Goal: Information Seeking & Learning: Learn about a topic

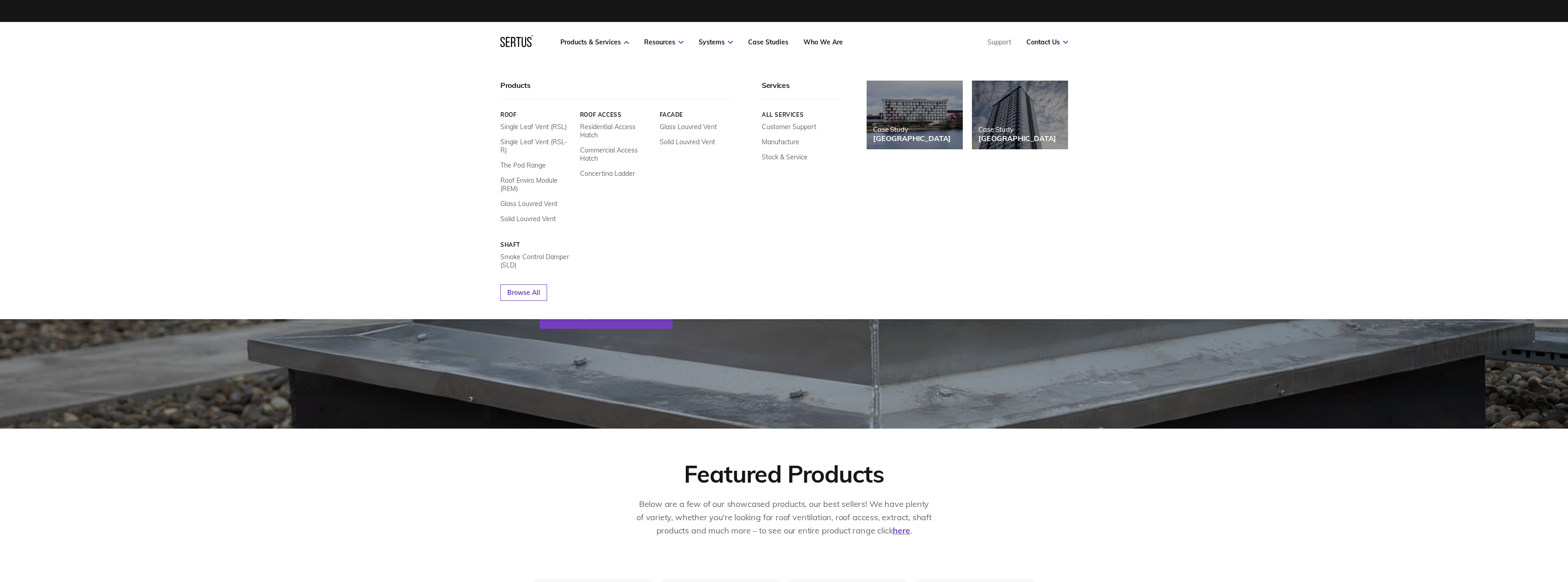
click at [674, 115] on link "Facade" at bounding box center [696, 115] width 73 height 7
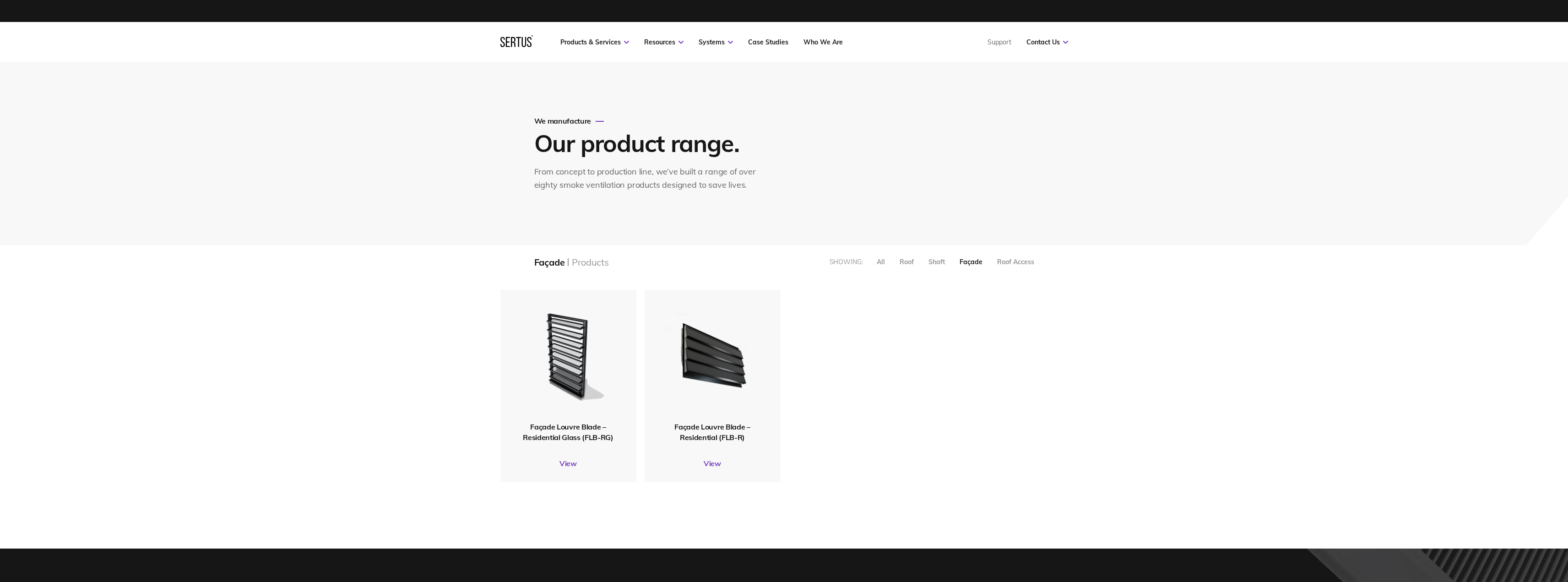
scroll to position [206, 582]
click at [681, 355] on img at bounding box center [712, 356] width 107 height 133
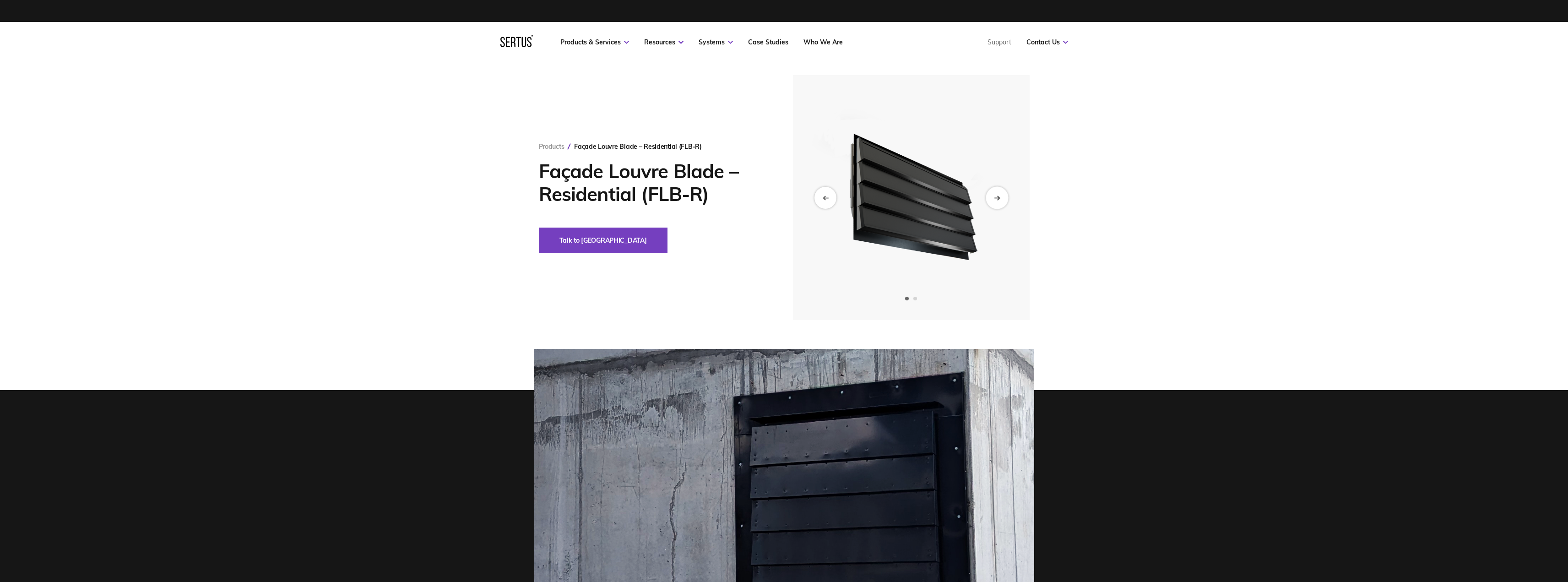
click at [681, 201] on div "Next slide" at bounding box center [996, 197] width 22 height 22
drag, startPoint x: 829, startPoint y: 196, endPoint x: 812, endPoint y: 202, distance: 18.0
click at [681, 196] on icon "Previous slide" at bounding box center [825, 197] width 6 height 5
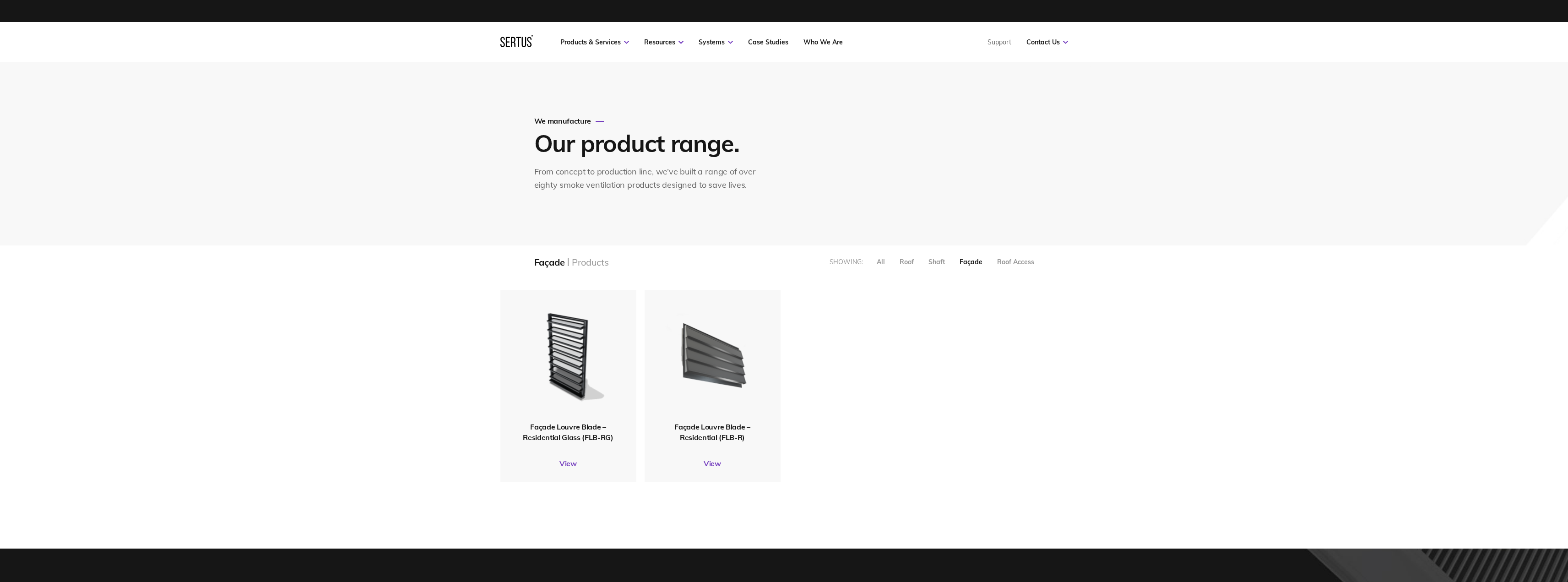
scroll to position [206, 582]
click at [548, 343] on img at bounding box center [568, 356] width 102 height 126
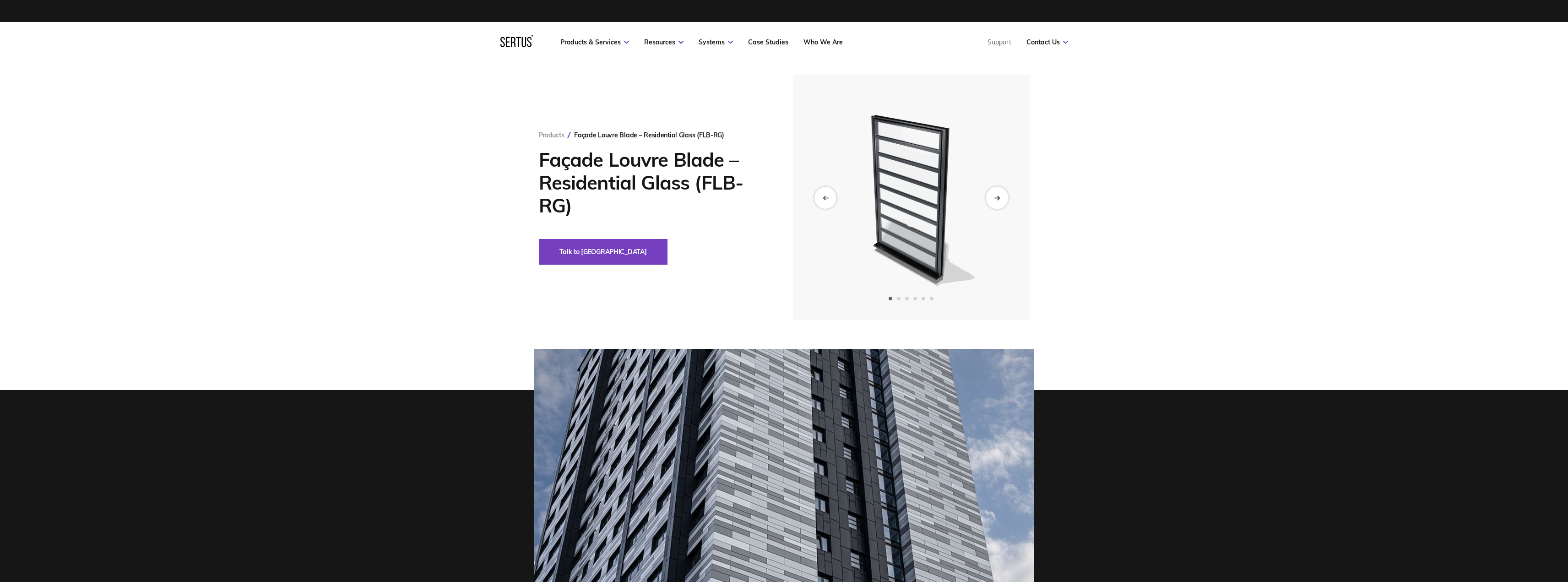
click at [681, 197] on icon "Next slide" at bounding box center [996, 197] width 6 height 5
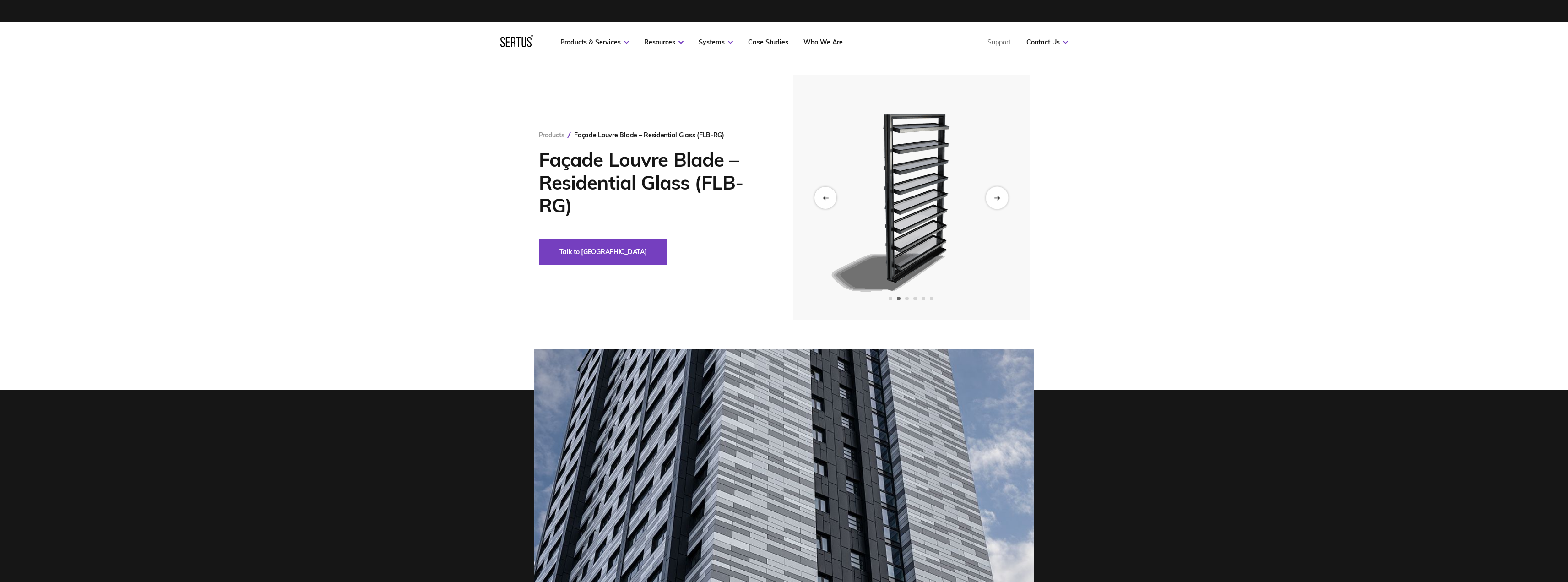
click at [681, 198] on icon "Next slide" at bounding box center [996, 198] width 5 height 0
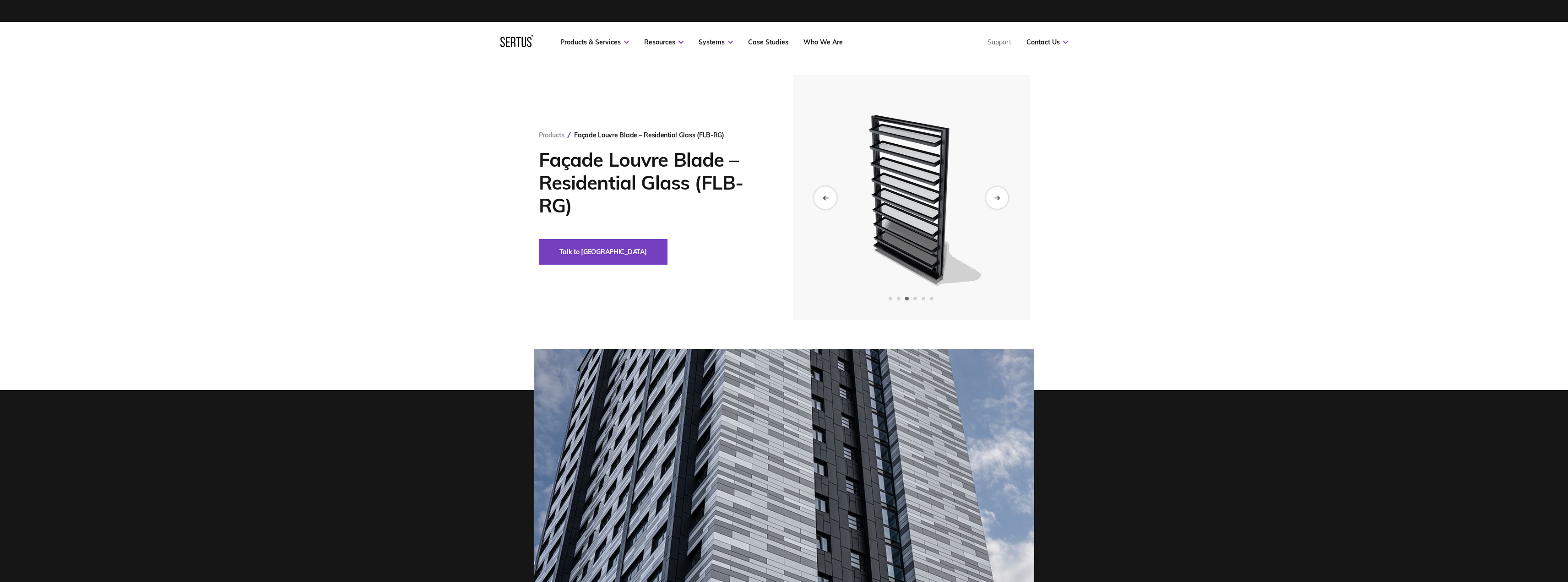
click at [681, 194] on div "Previous slide" at bounding box center [824, 197] width 22 height 22
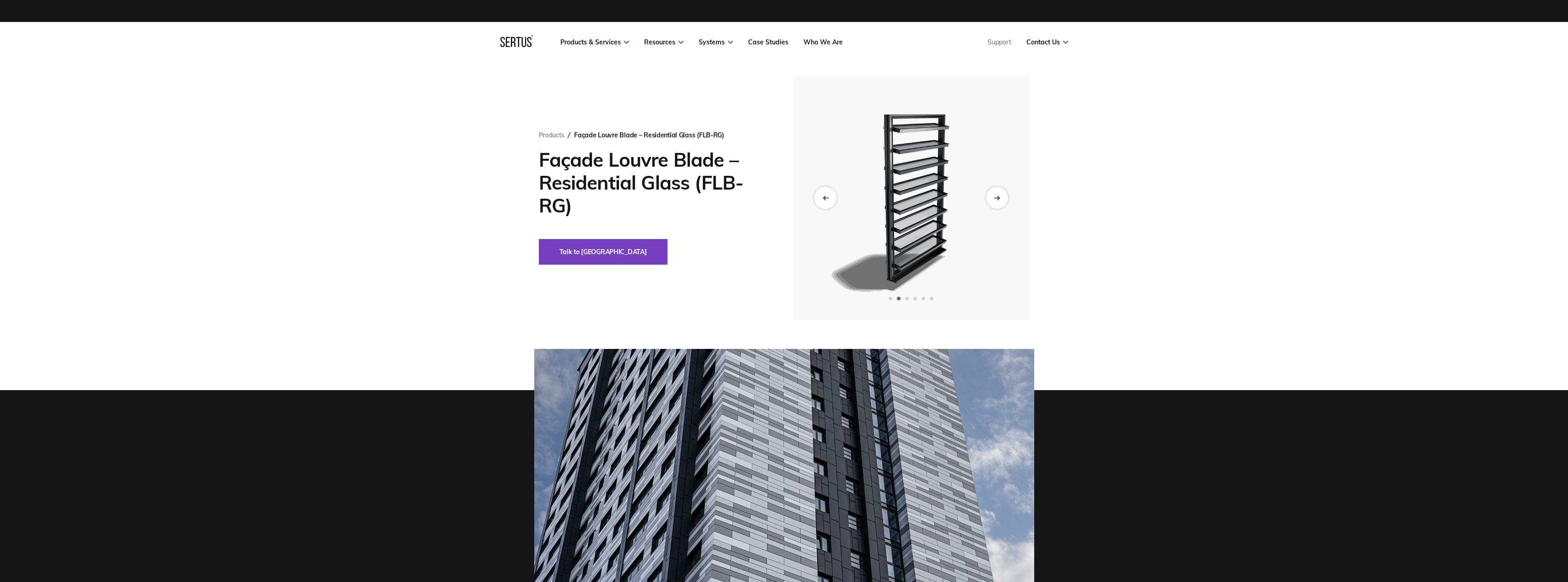
click at [681, 202] on div "Previous slide" at bounding box center [824, 197] width 22 height 22
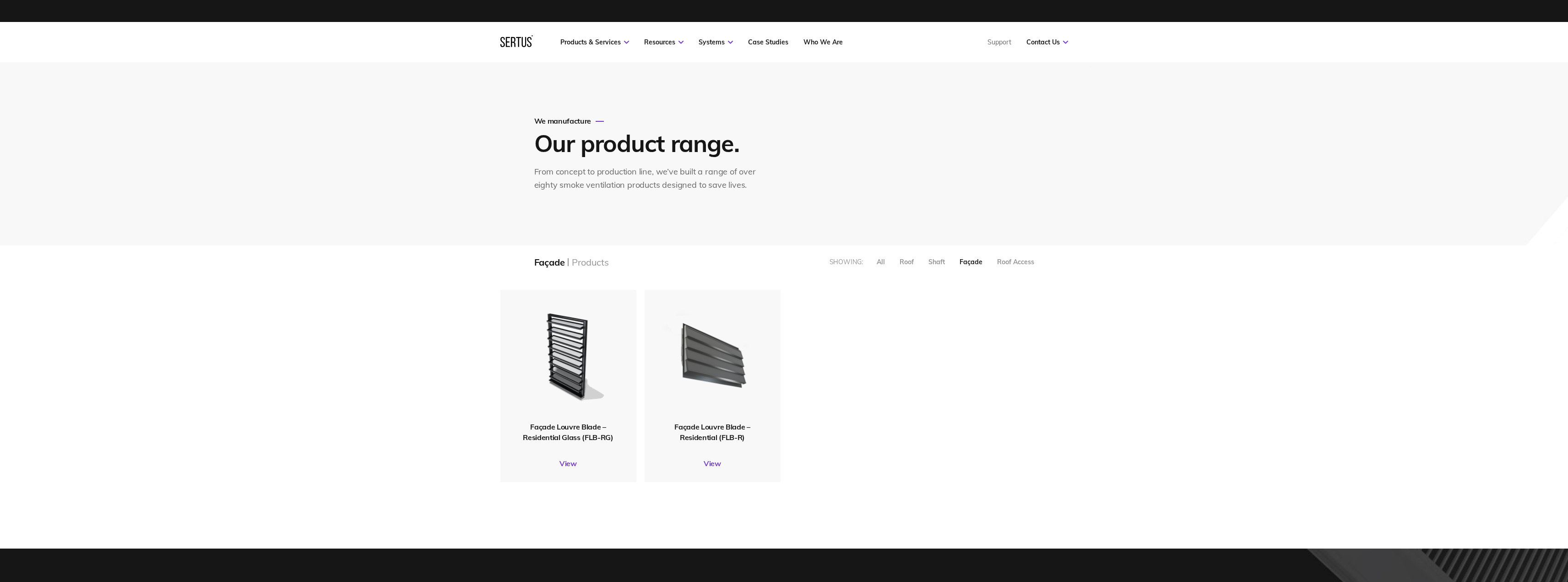
scroll to position [206, 582]
click at [681, 355] on img at bounding box center [712, 356] width 110 height 135
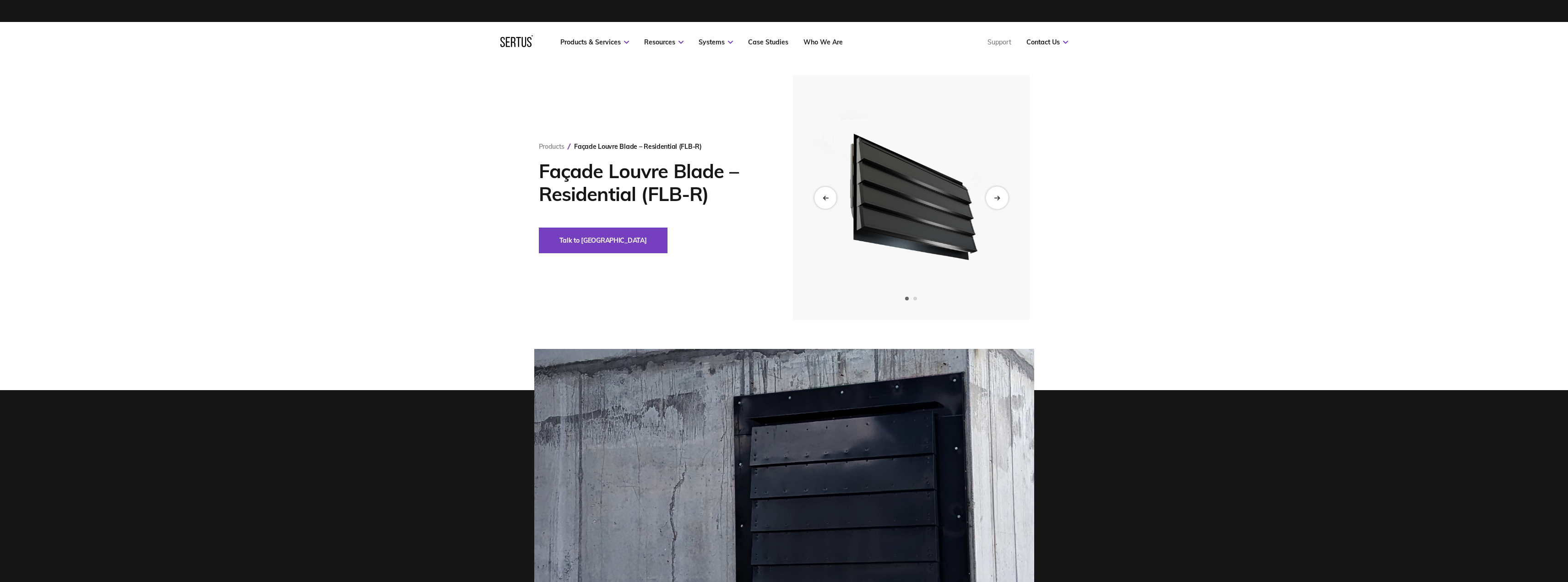
click at [681, 197] on div "Next slide" at bounding box center [996, 197] width 22 height 22
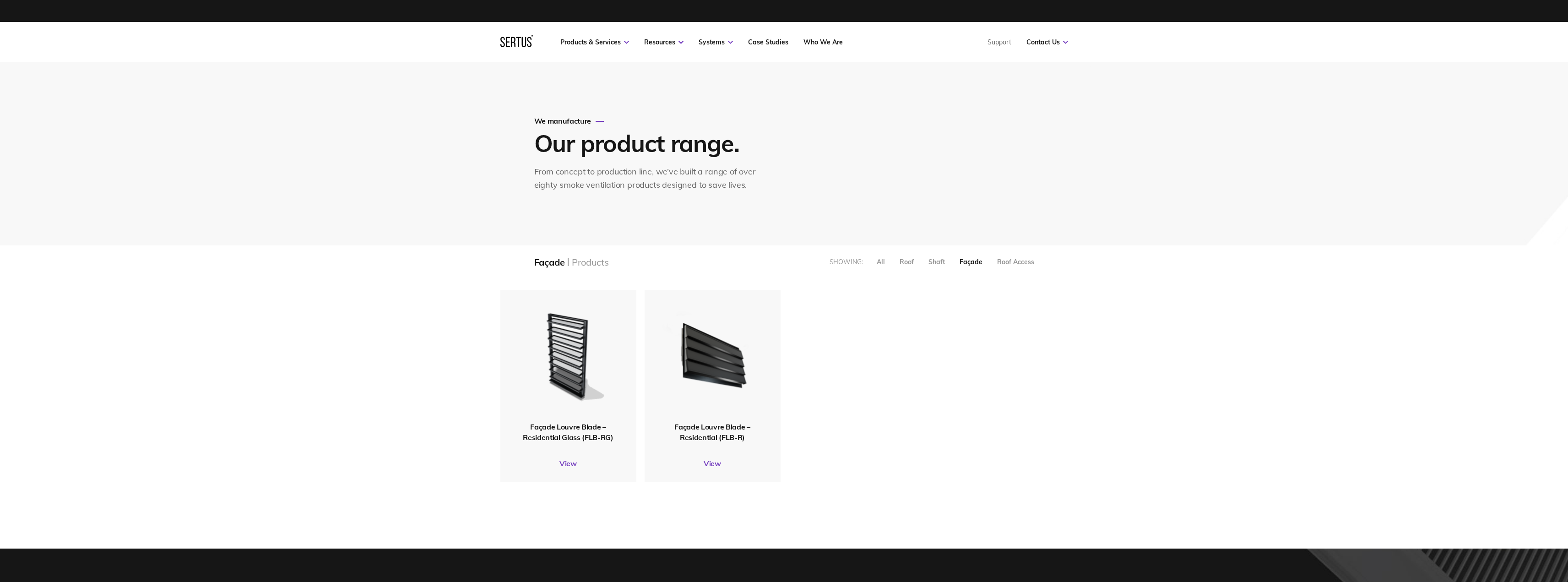
scroll to position [206, 582]
drag, startPoint x: 483, startPoint y: 347, endPoint x: 489, endPoint y: 347, distance: 6.0
click at [488, 347] on div "Façade Louvre Blade – Residential Glass (FLB-RG) View Façade Louvre Blade – Res…" at bounding box center [784, 414] width 605 height 270
click at [569, 347] on img at bounding box center [568, 356] width 102 height 125
click at [681, 355] on img at bounding box center [712, 356] width 102 height 125
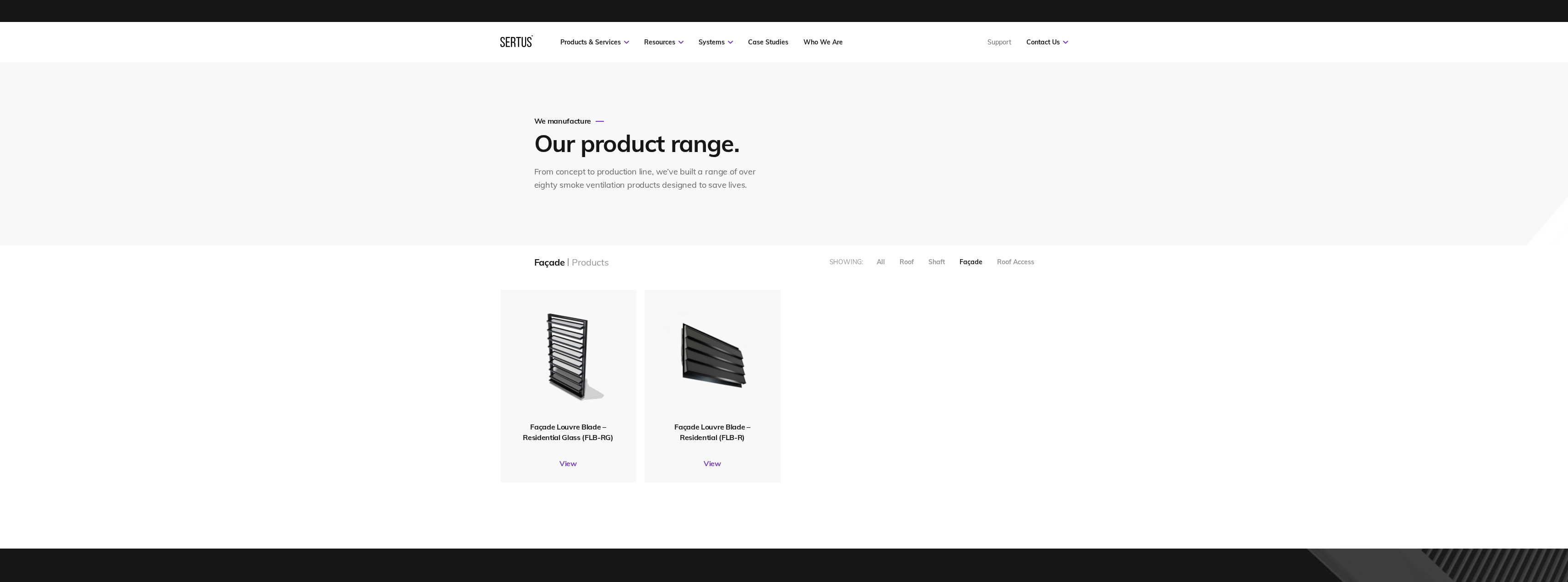
scroll to position [157, 582]
click at [584, 345] on img at bounding box center [568, 356] width 103 height 127
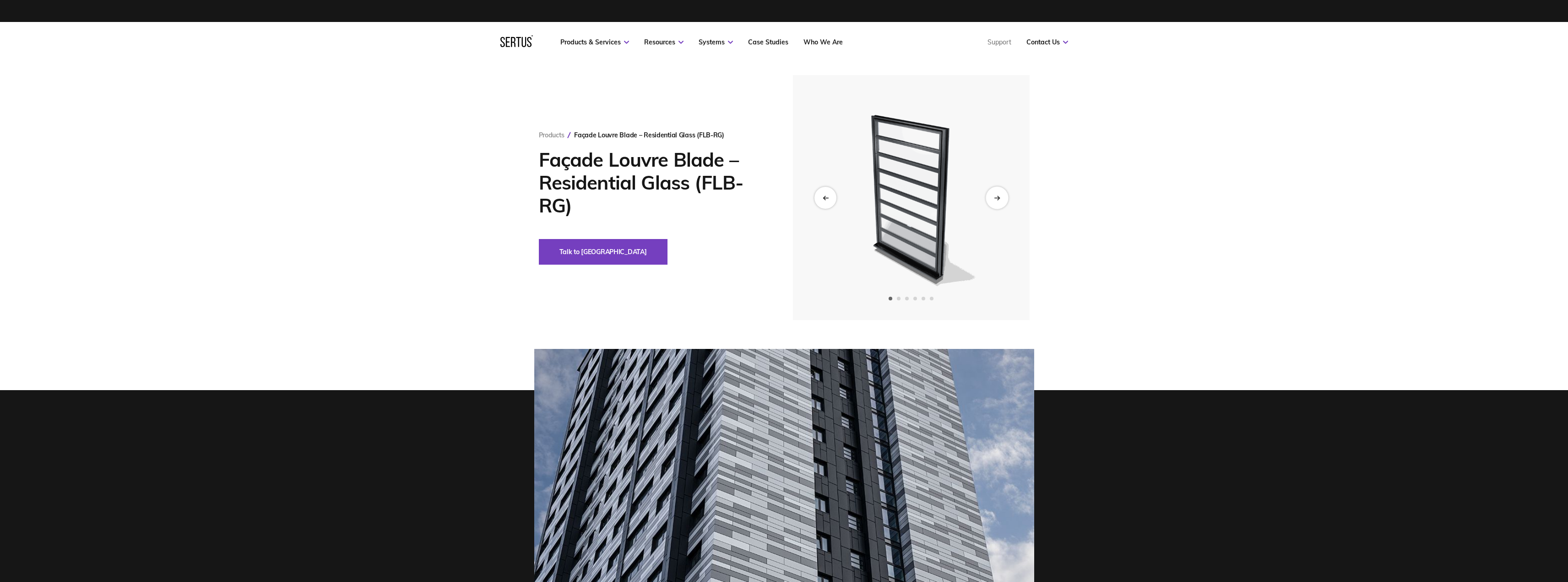
click at [681, 206] on div "Next slide" at bounding box center [996, 197] width 22 height 22
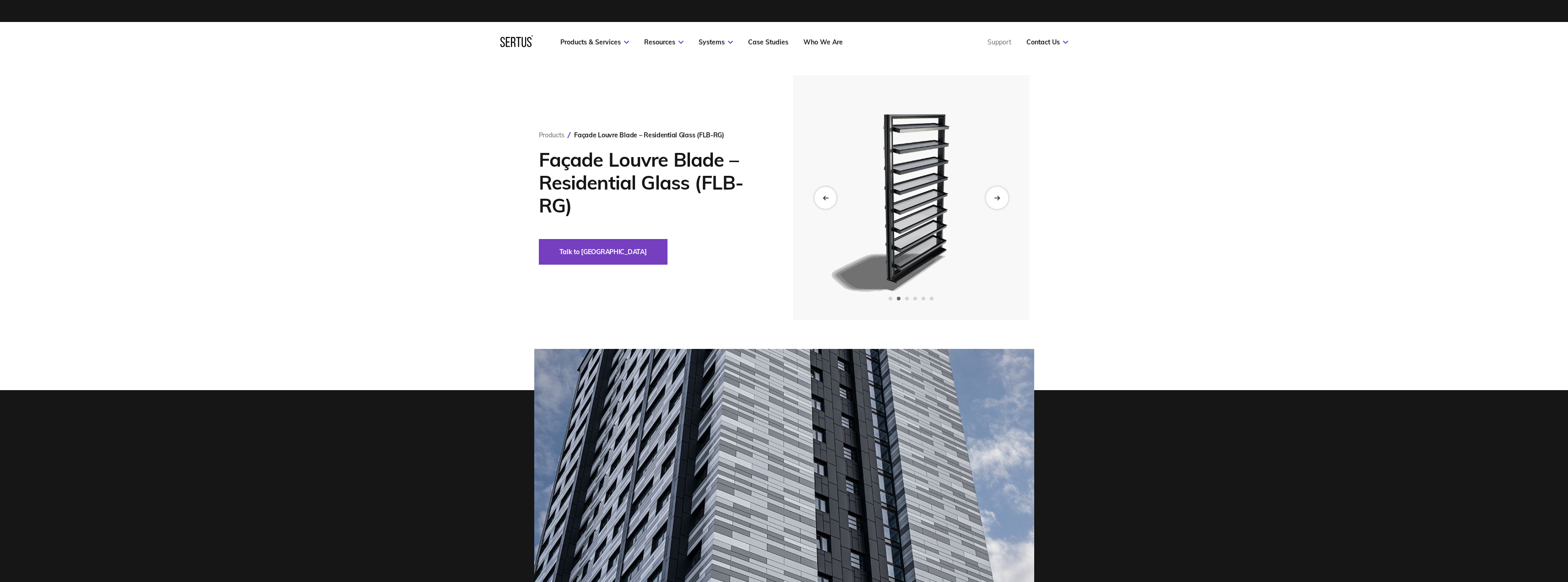
click at [681, 203] on div "Next slide" at bounding box center [996, 197] width 22 height 22
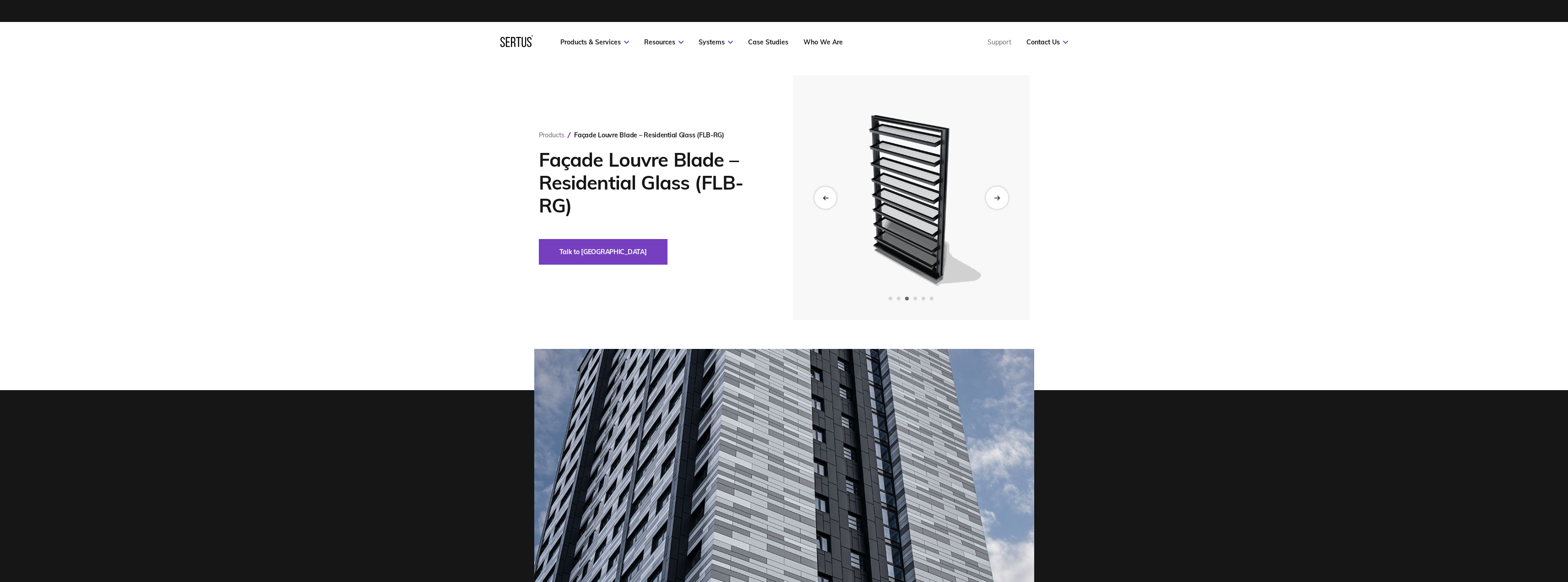
click at [681, 203] on div "Next slide" at bounding box center [996, 197] width 22 height 22
click at [681, 199] on div "Next slide" at bounding box center [996, 197] width 22 height 22
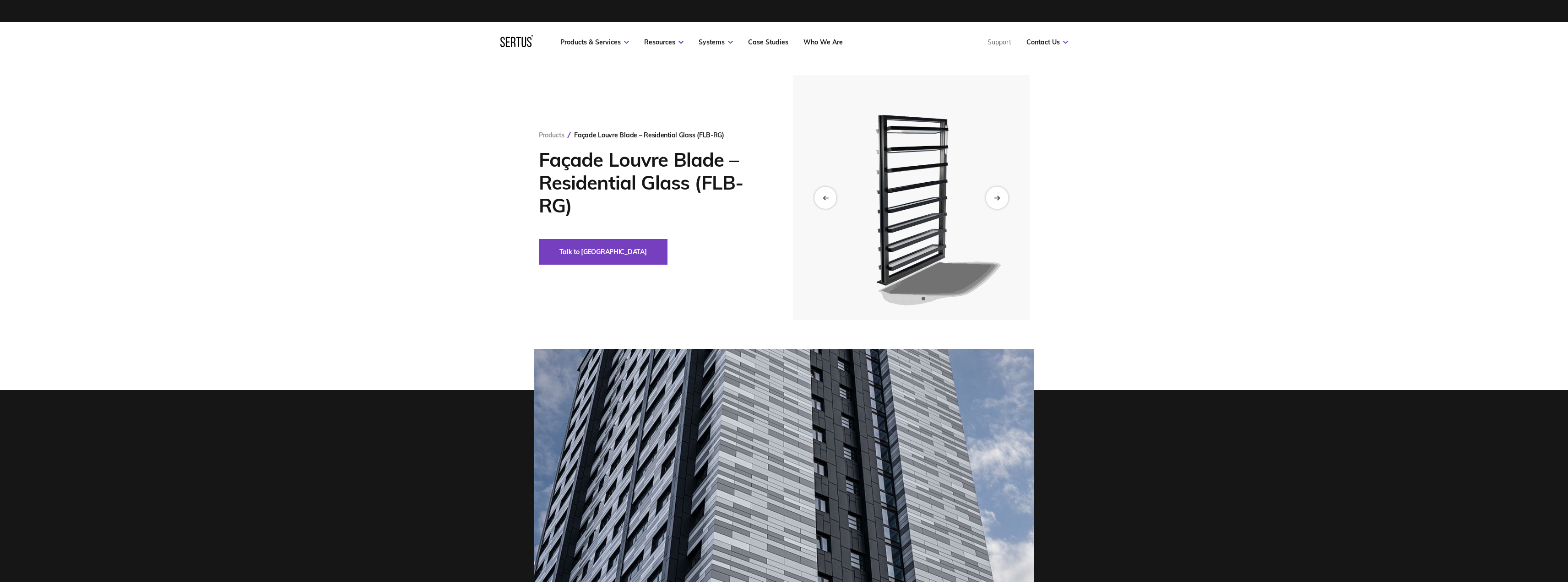
click at [681, 199] on div "Next slide" at bounding box center [996, 197] width 22 height 22
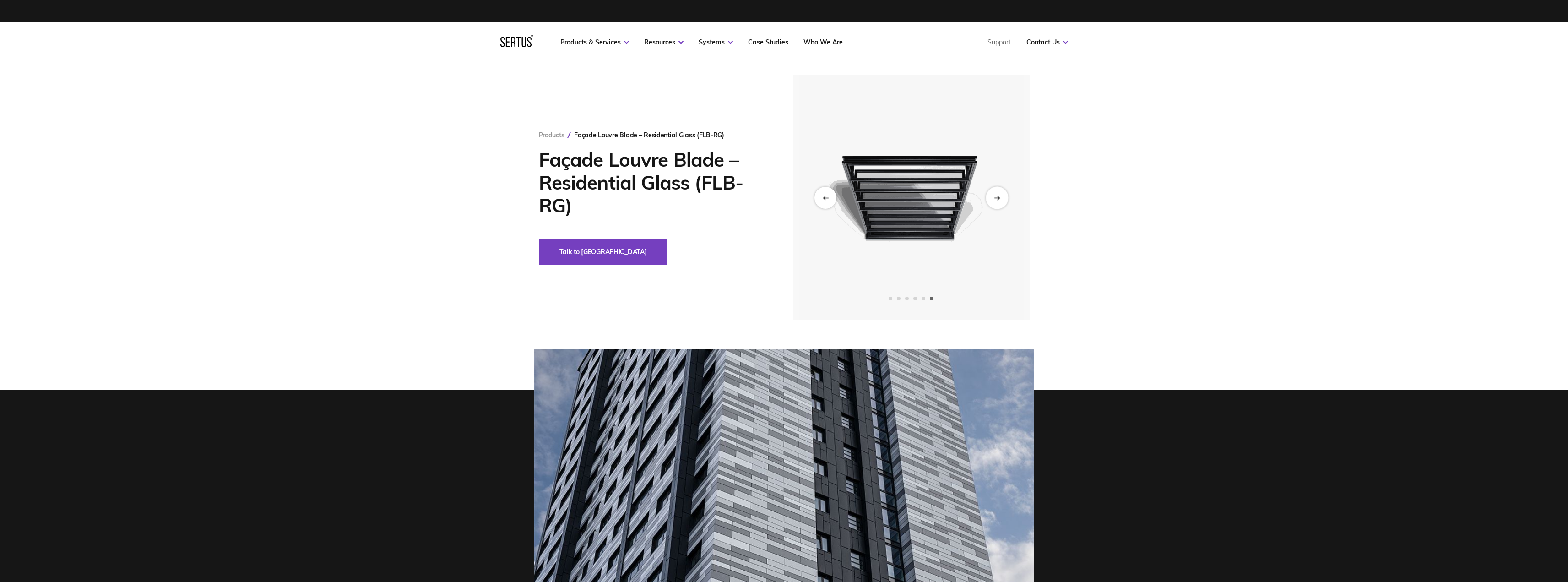
click at [681, 199] on div "Next slide" at bounding box center [996, 197] width 22 height 22
click at [681, 197] on icon "Next slide" at bounding box center [996, 197] width 6 height 5
click at [681, 199] on div "Previous slide" at bounding box center [824, 197] width 22 height 22
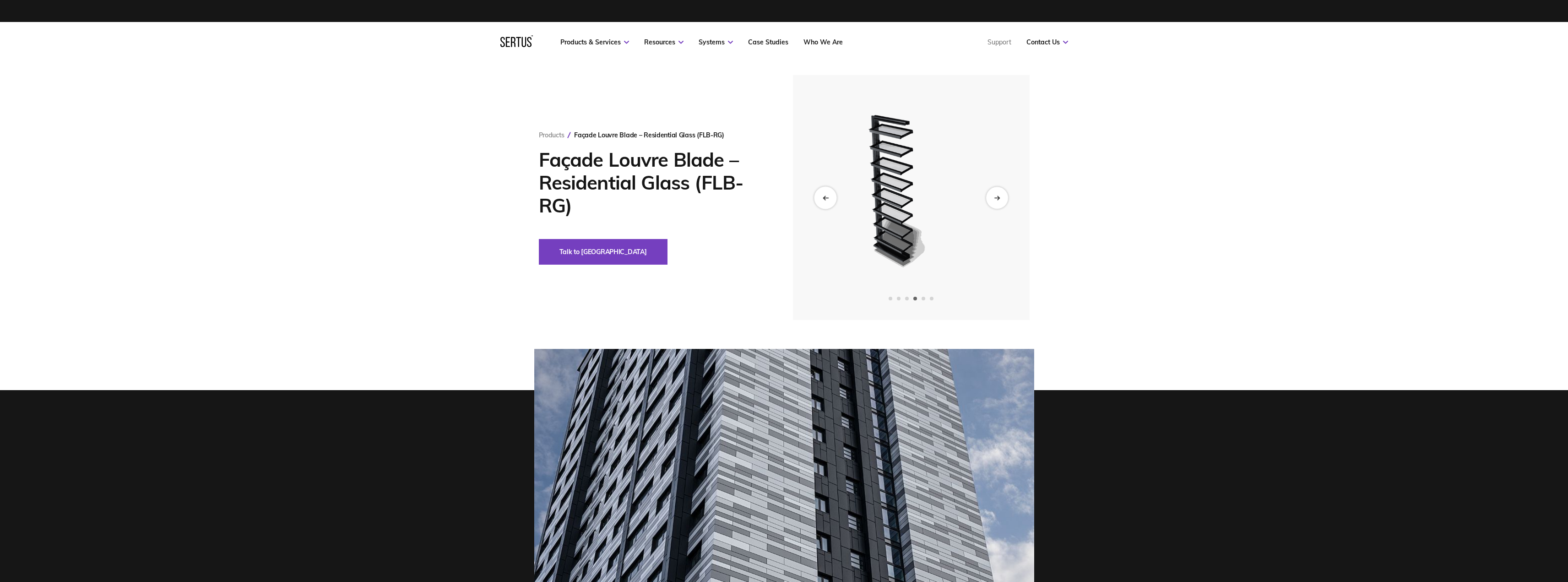
click at [681, 199] on div "Previous slide" at bounding box center [824, 197] width 22 height 22
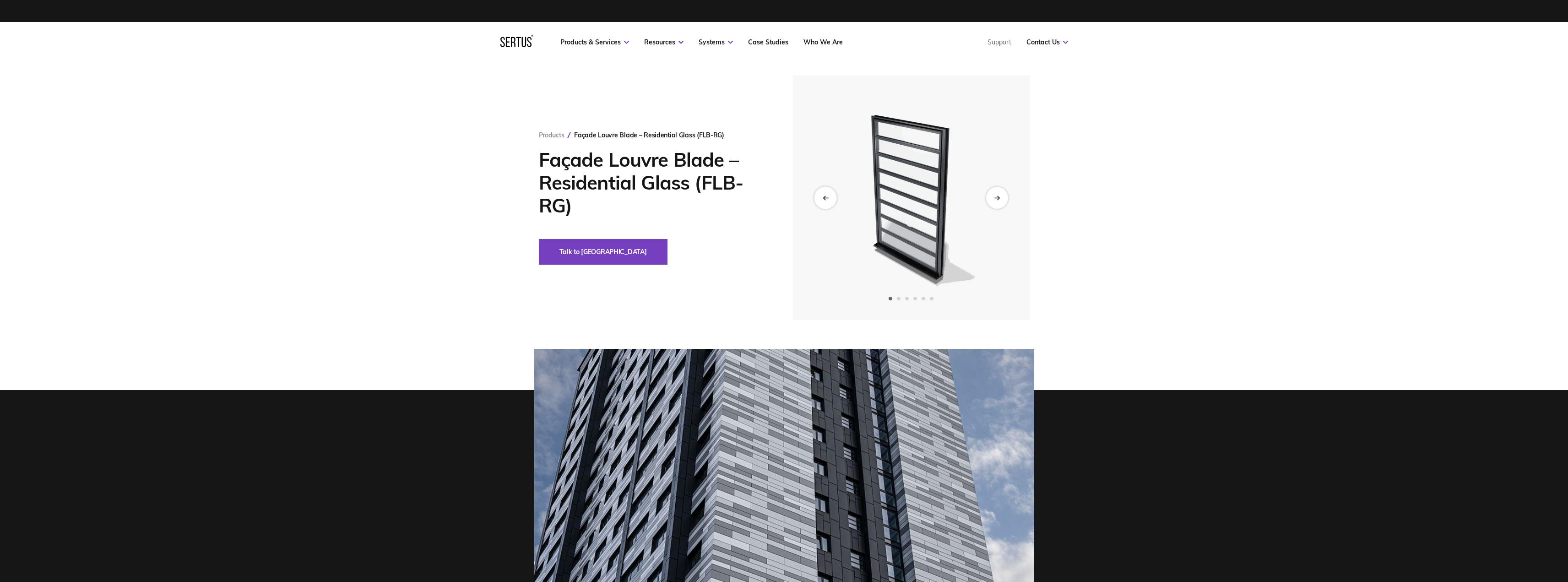
click at [681, 199] on div "Previous slide" at bounding box center [824, 197] width 22 height 22
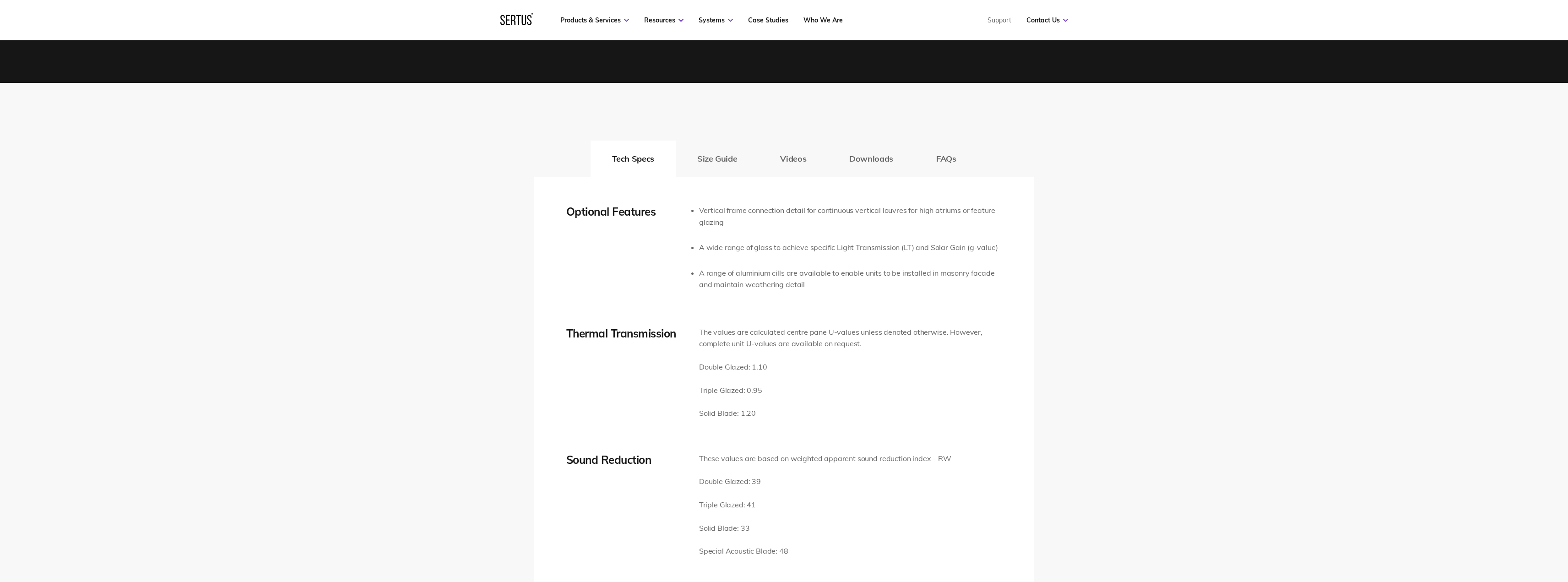
scroll to position [1145, 0]
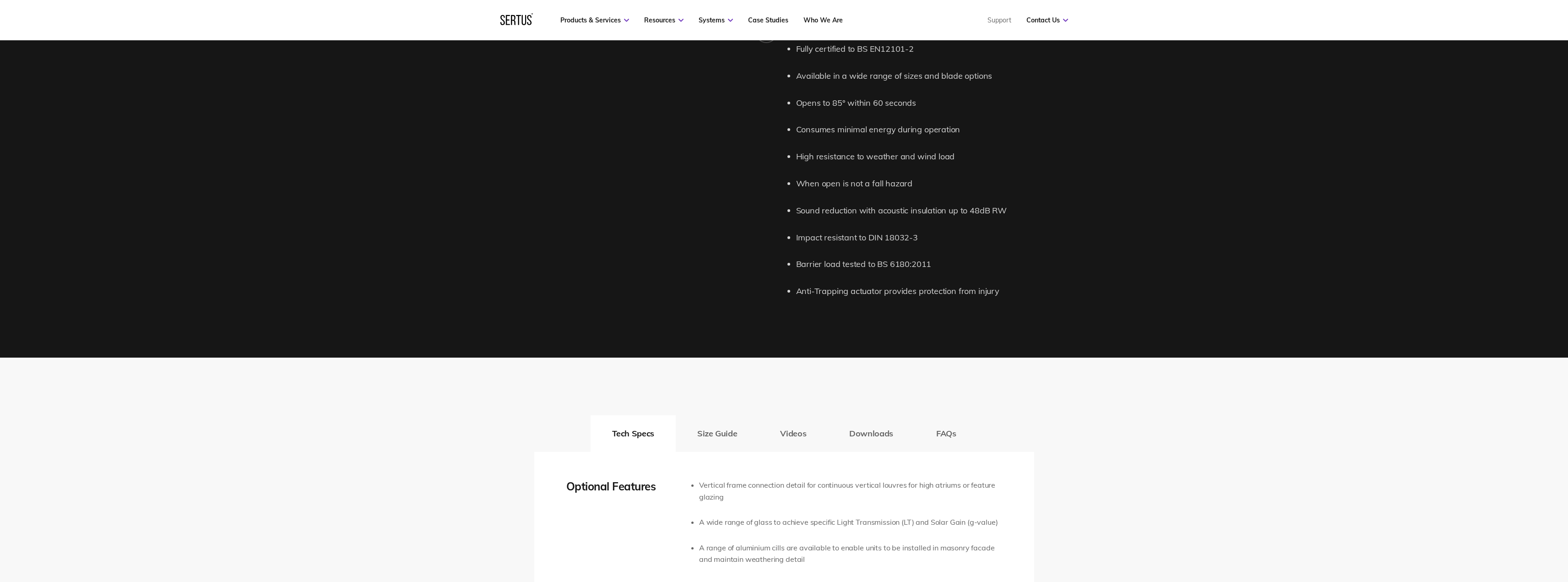
drag, startPoint x: 875, startPoint y: 431, endPoint x: 874, endPoint y: 419, distance: 12.0
click at [681, 381] on button "Downloads" at bounding box center [870, 434] width 87 height 37
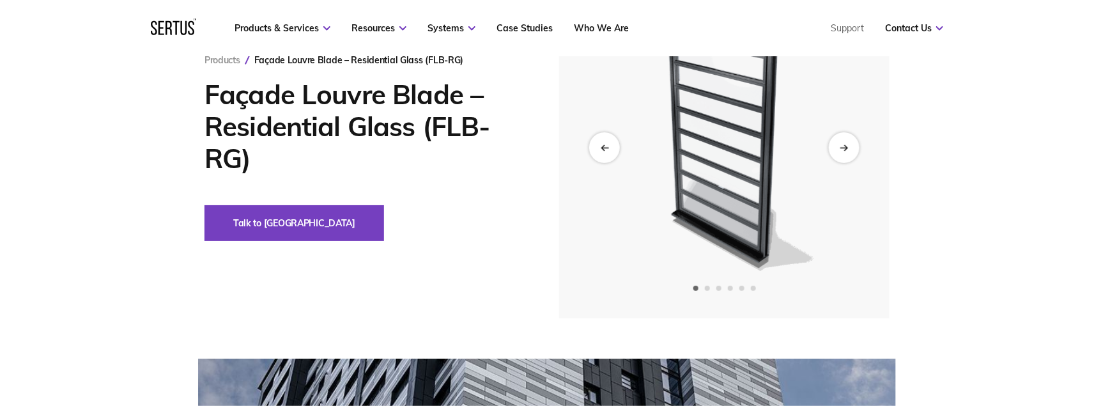
scroll to position [160, 0]
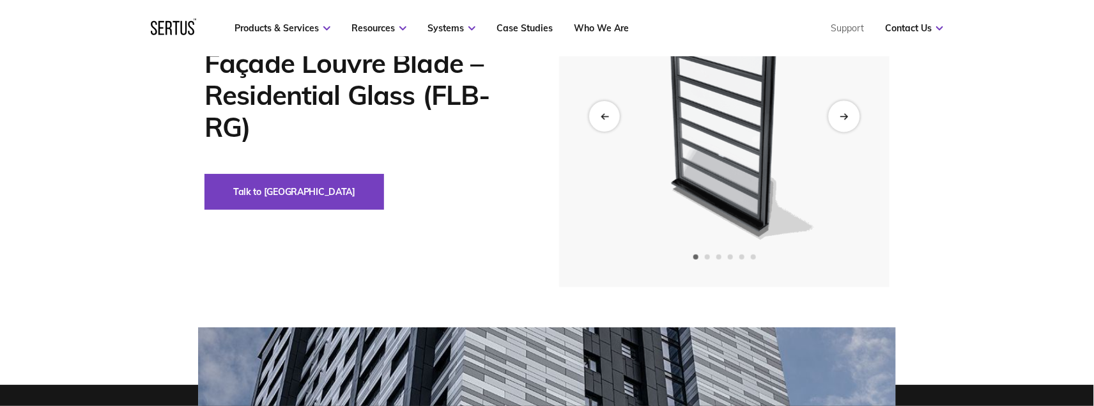
click at [851, 121] on div "Next slide" at bounding box center [843, 115] width 31 height 31
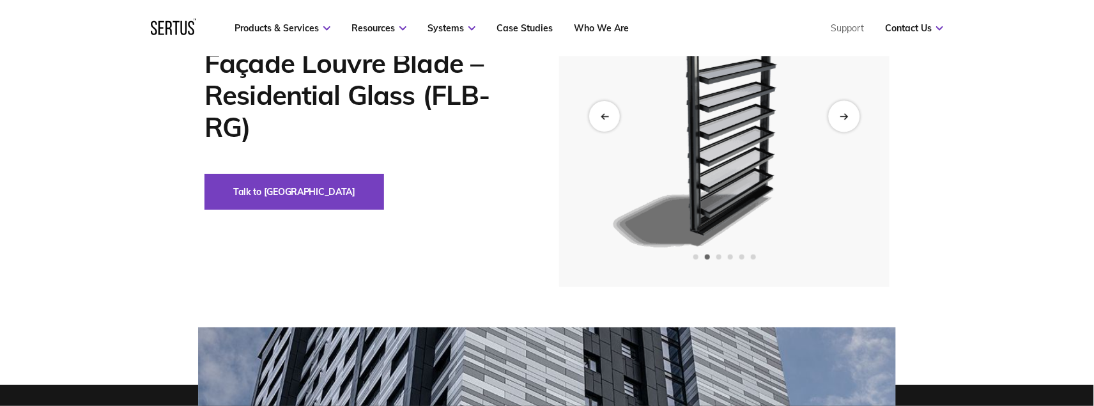
click at [846, 121] on div "Next slide" at bounding box center [843, 115] width 31 height 31
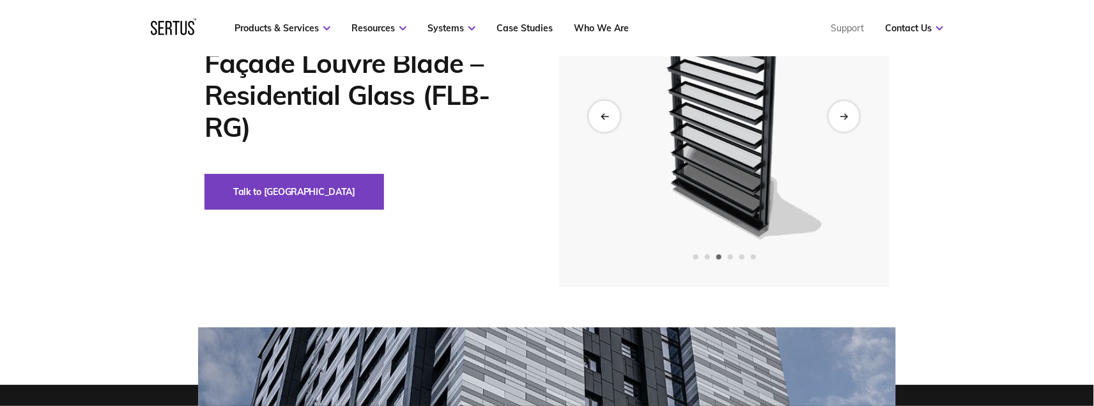
drag, startPoint x: 586, startPoint y: 112, endPoint x: 596, endPoint y: 114, distance: 10.5
click at [592, 114] on div at bounding box center [724, 116] width 330 height 342
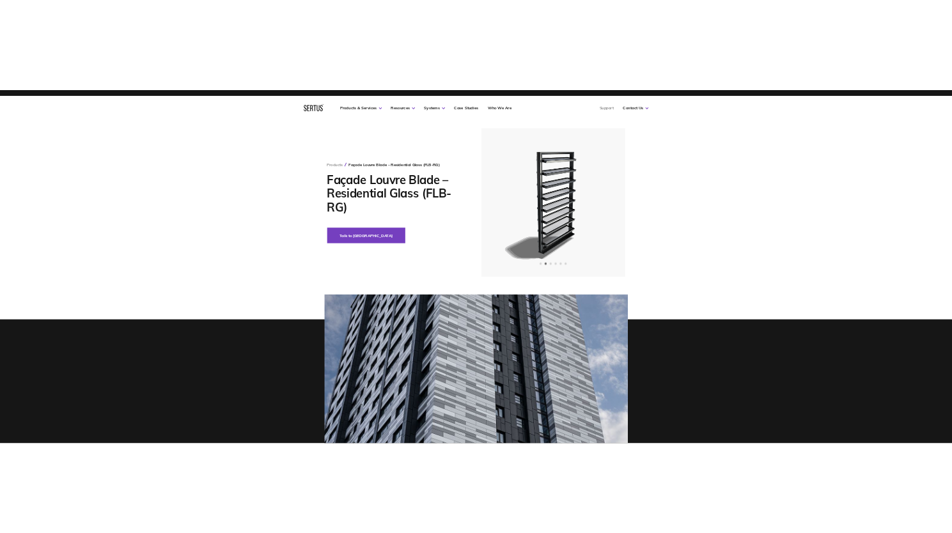
scroll to position [0, 0]
